Goal: Find specific page/section: Find specific page/section

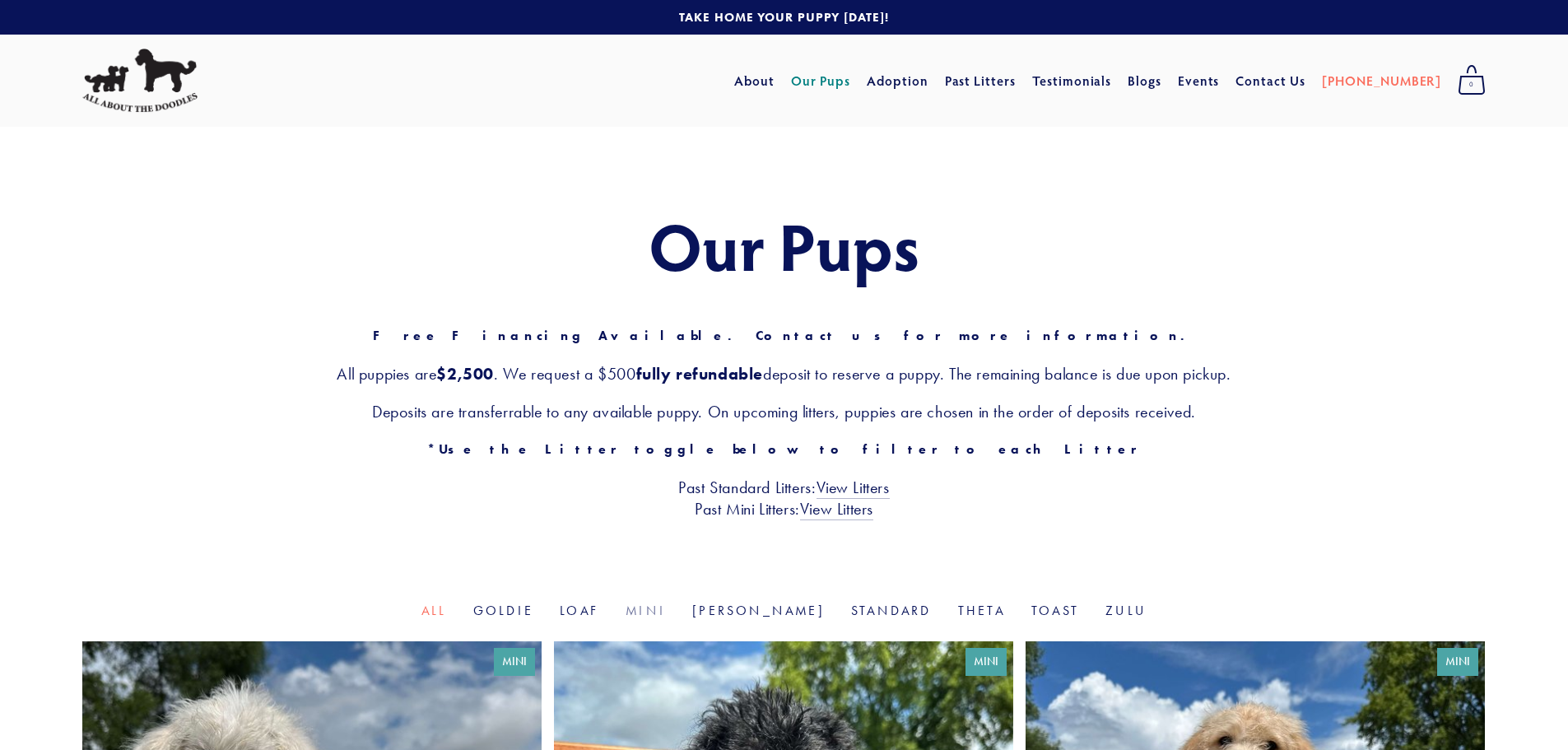
click at [666, 611] on link "Mini" at bounding box center [645, 610] width 40 height 16
click at [534, 603] on li "Goldie" at bounding box center [503, 611] width 61 height 19
click at [534, 614] on link "Goldie" at bounding box center [503, 610] width 61 height 16
